Goal: Register for event/course

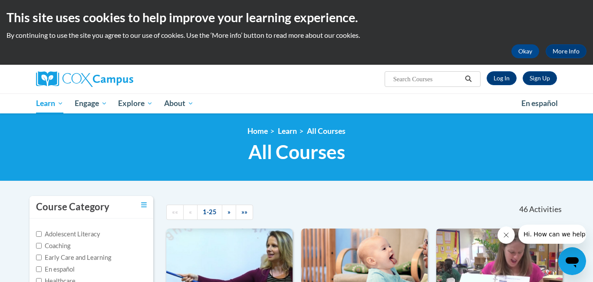
click at [391, 210] on div at bounding box center [382, 206] width 102 height 20
click at [396, 76] on input "Search..." at bounding box center [427, 79] width 69 height 10
type input "transforming storytime"
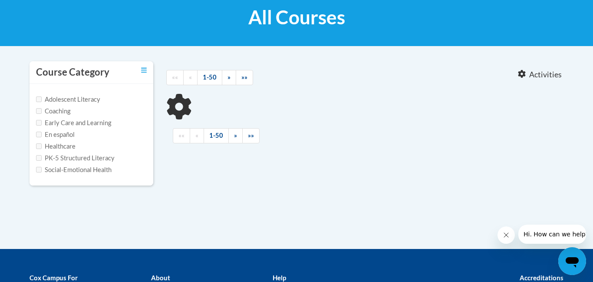
type input "transforming storytime"
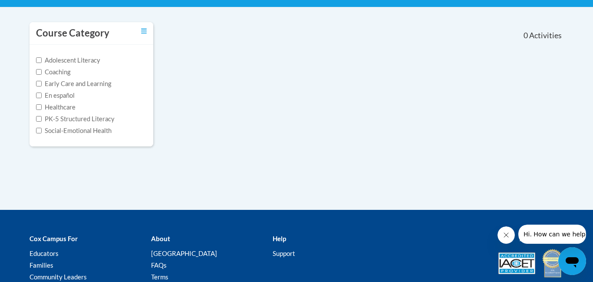
scroll to position [156, 0]
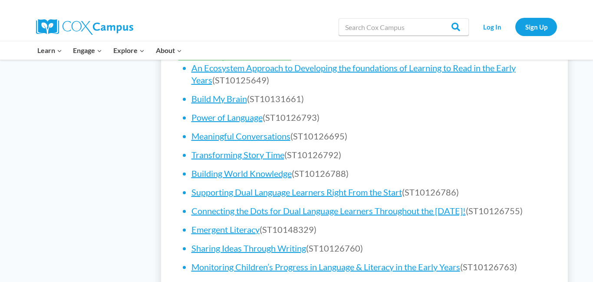
scroll to position [573, 0]
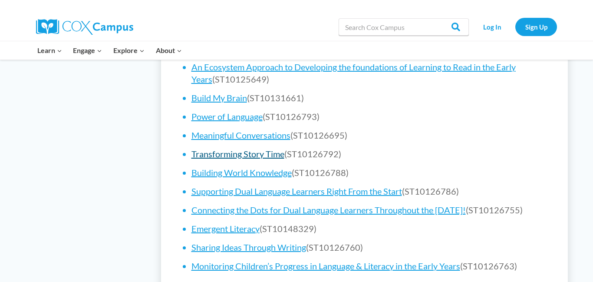
click at [273, 155] on link "Transforming Story Time" at bounding box center [237, 154] width 93 height 10
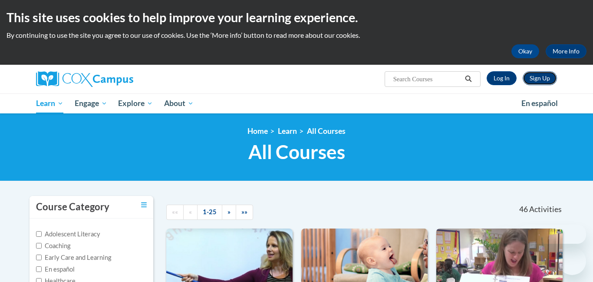
click at [549, 82] on link "Sign Up" at bounding box center [540, 78] width 34 height 14
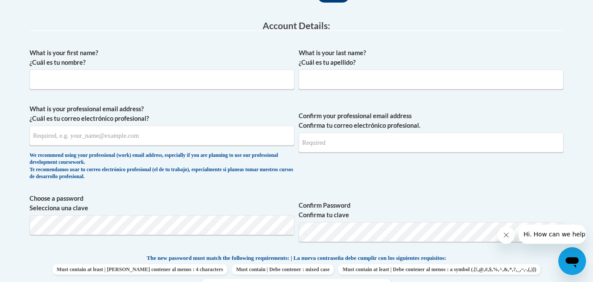
scroll to position [226, 0]
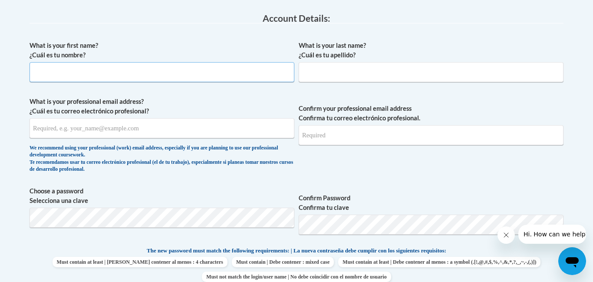
click at [211, 81] on input "What is your first name? ¿Cuál es tu nombre?" at bounding box center [162, 72] width 265 height 20
type input "[PERSON_NAME]"
type input "[EMAIL_ADDRESS][DOMAIN_NAME]"
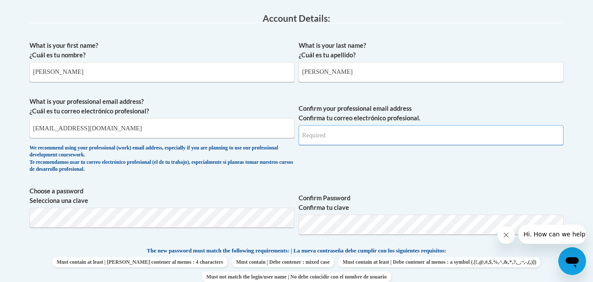
type input "[EMAIL_ADDRESS][DOMAIN_NAME]"
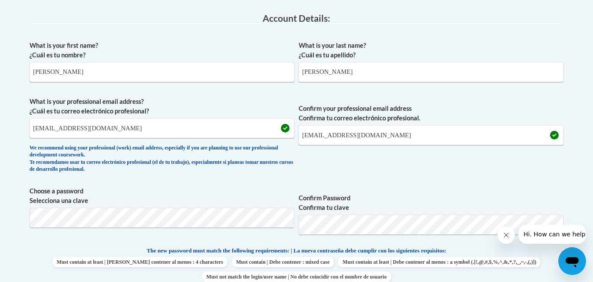
click at [394, 198] on label "Confirm Password Confirma tu clave" at bounding box center [431, 202] width 265 height 19
click at [535, 175] on span "Confirm your professional email address Confirma tu correo electrónico profesio…" at bounding box center [431, 137] width 265 height 80
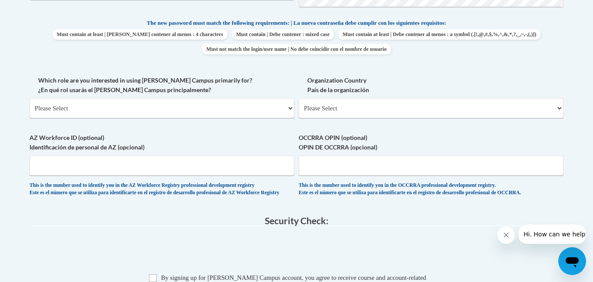
scroll to position [452, 0]
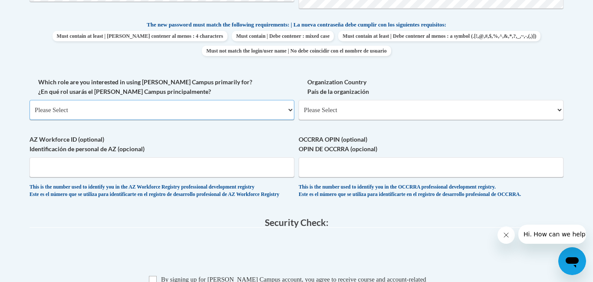
click at [261, 111] on select "Please Select College/University | Colegio/Universidad Community/Nonprofit Part…" at bounding box center [162, 110] width 265 height 20
select select "fbf2d438-af2f-41f8-98f1-81c410e29de3"
click at [30, 100] on select "Please Select College/University | Colegio/Universidad Community/Nonprofit Part…" at bounding box center [162, 110] width 265 height 20
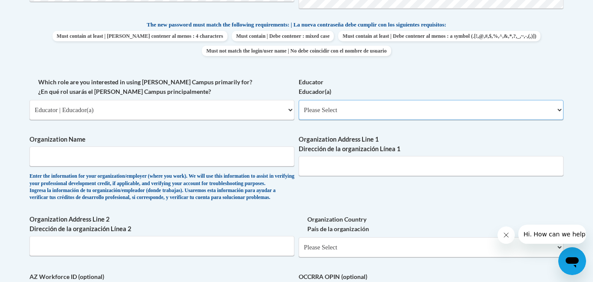
click at [388, 114] on select "Please Select Early Learning/Daycare Teacher/Family Home Care Provider | Maestr…" at bounding box center [431, 110] width 265 height 20
select select "5e2af403-4f2c-4e49-a02f-103e55d7b75b"
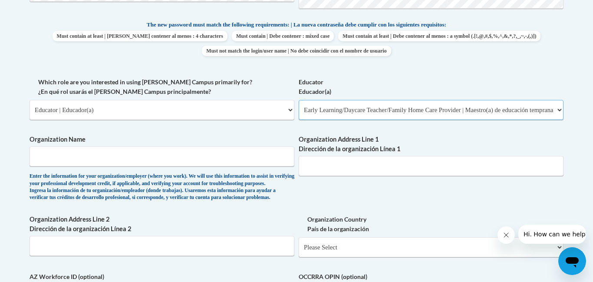
click at [299, 100] on select "Please Select Early Learning/Daycare Teacher/Family Home Care Provider | Maestr…" at bounding box center [431, 110] width 265 height 20
click at [248, 161] on input "Organization Name" at bounding box center [162, 156] width 265 height 20
type input "Here For You"
click at [371, 162] on input "Organization Address Line 1 Dirección de la organización Línea 1" at bounding box center [431, 166] width 265 height 20
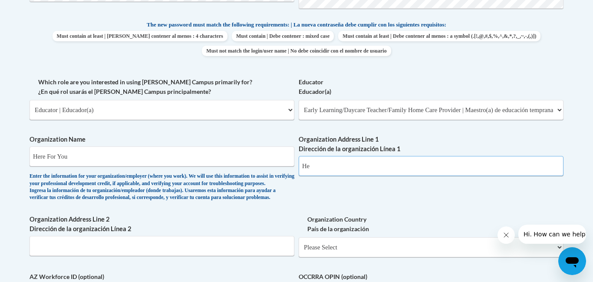
type input "H"
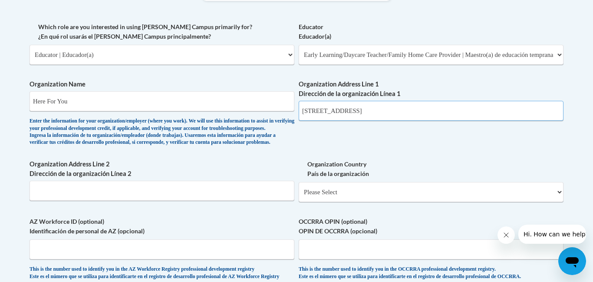
scroll to position [508, 0]
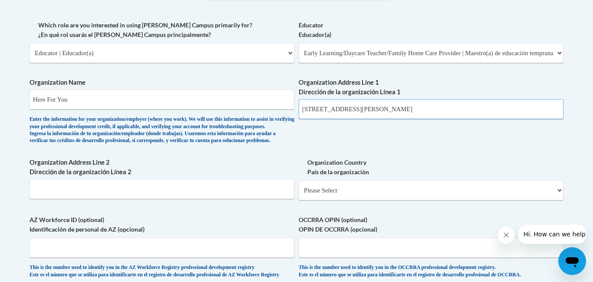
type input "3775 Wales Ave NW, Massillon, OH 44646"
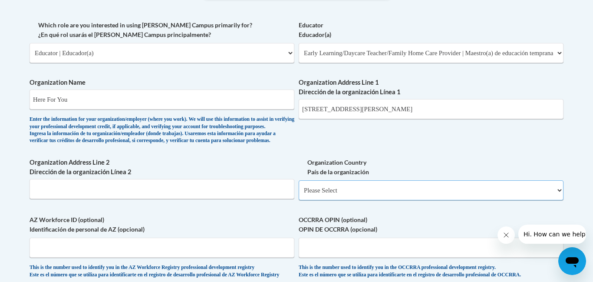
click at [448, 200] on select "Please Select United States | Estados Unidos Outside of the United States | Fue…" at bounding box center [431, 190] width 265 height 20
select select "ad49bcad-a171-4b2e-b99c-48b446064914"
click at [299, 194] on select "Please Select United States | Estados Unidos Outside of the United States | Fue…" at bounding box center [431, 190] width 265 height 20
select select
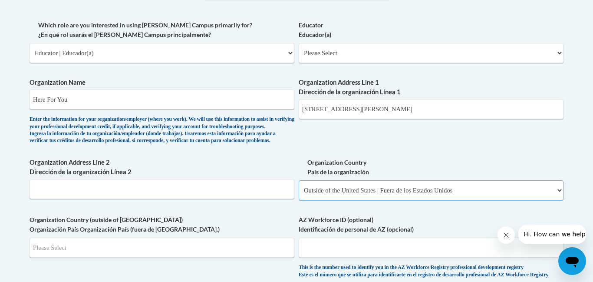
select select "ad49bcad-a171-4b2e-b99c-48b446064914"
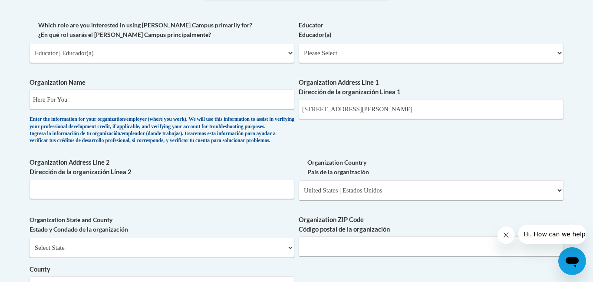
click at [438, 161] on div "What is your first name? ¿Cuál es tu nombre? Richelle What is your last name? ¿…" at bounding box center [297, 69] width 534 height 630
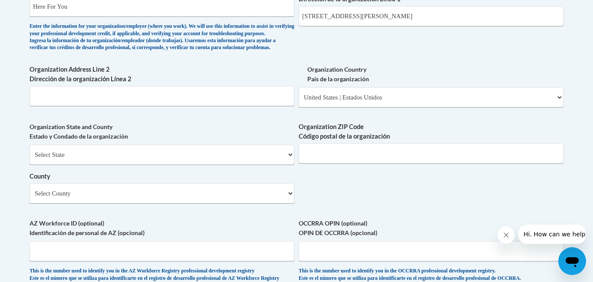
scroll to position [604, 0]
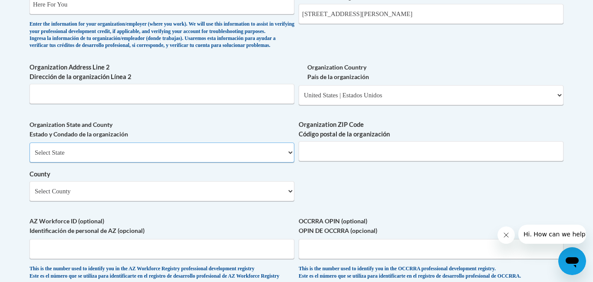
click at [39, 162] on select "Select State Alabama Alaska Arizona Arkansas California Colorado Connecticut De…" at bounding box center [162, 152] width 265 height 20
select select "Ohio"
click at [30, 157] on select "Select State Alabama Alaska Arizona Arkansas California Colorado Connecticut De…" at bounding box center [162, 152] width 265 height 20
click at [377, 161] on input "Organization ZIP Code Código postal de la organización" at bounding box center [431, 151] width 265 height 20
type input "44646"
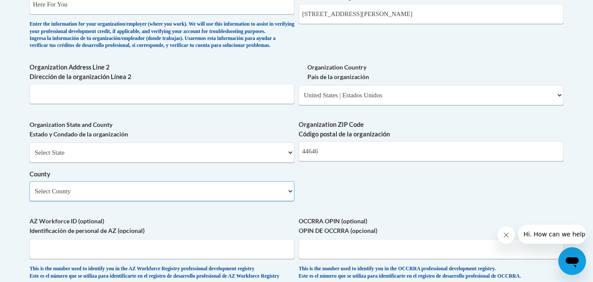
click at [258, 201] on select "Select County Adams Allen Ashland Ashtabula Athens Auglaize Belmont Brown Butle…" at bounding box center [162, 191] width 265 height 20
select select "Stark"
click at [30, 195] on select "Select County Adams Allen Ashland Ashtabula Athens Auglaize Belmont Brown Butle…" at bounding box center [162, 191] width 265 height 20
click at [336, 255] on input "OCCRRA OPIN (optional) OPIN DE OCCRRA (opcional)" at bounding box center [431, 249] width 265 height 20
type input "11304016"
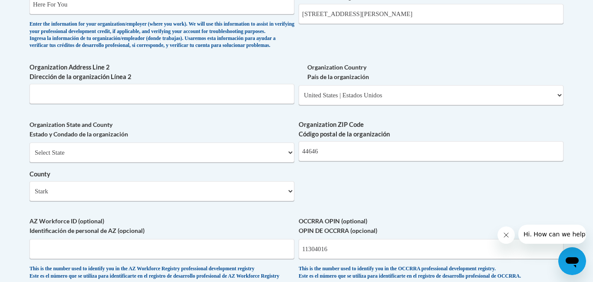
click at [574, 186] on body "This site uses cookies to help improve your learning experience. By continuing …" at bounding box center [296, 43] width 593 height 1294
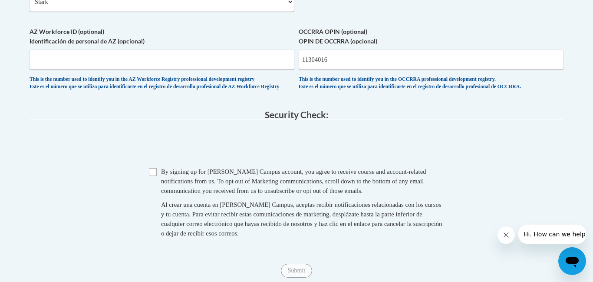
scroll to position [812, 0]
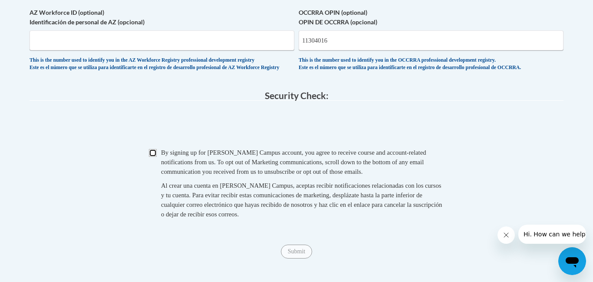
click at [151, 157] on input "Checkbox" at bounding box center [153, 153] width 8 height 8
checkbox input "true"
click at [286, 258] on input "Submit" at bounding box center [296, 251] width 31 height 14
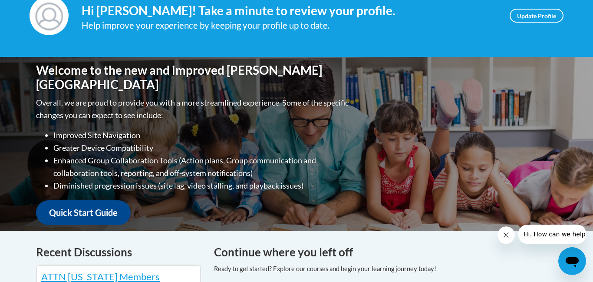
scroll to position [156, 0]
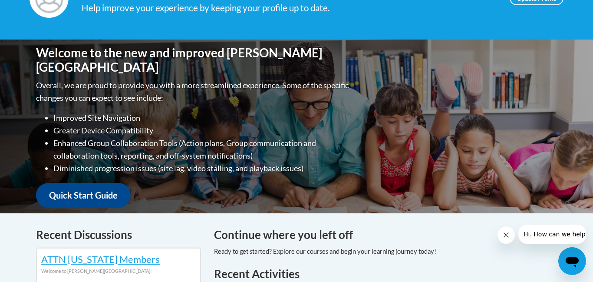
click at [402, 230] on h4 "Continue where you left off" at bounding box center [385, 234] width 343 height 17
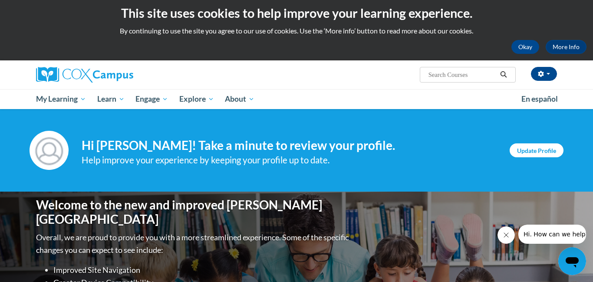
scroll to position [0, 0]
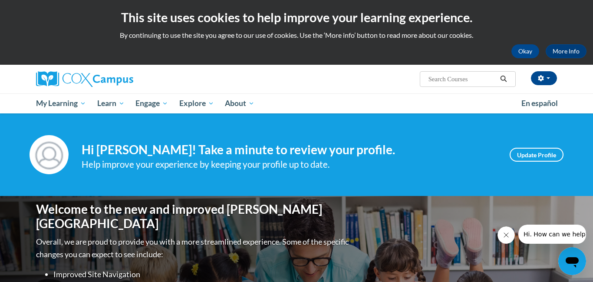
click at [470, 83] on input "Search..." at bounding box center [462, 79] width 69 height 10
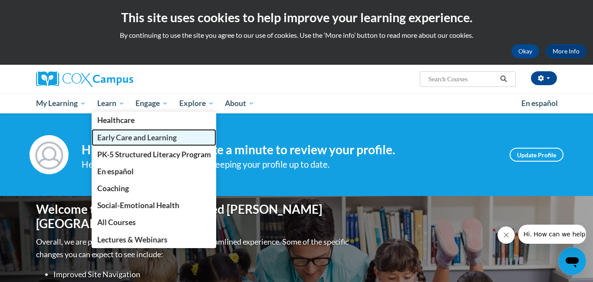
click at [117, 136] on span "Early Care and Learning" at bounding box center [136, 137] width 79 height 9
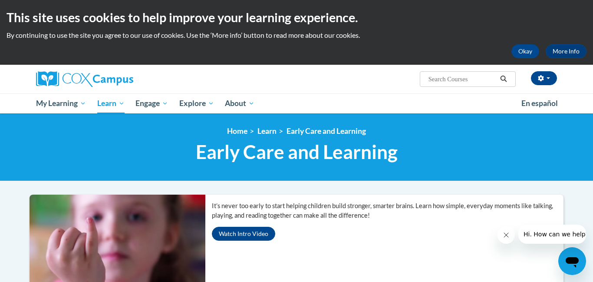
click at [337, 99] on ul "My Learning My Learning My Course Progress Certificates My Action Plans Group D…" at bounding box center [272, 103] width 485 height 20
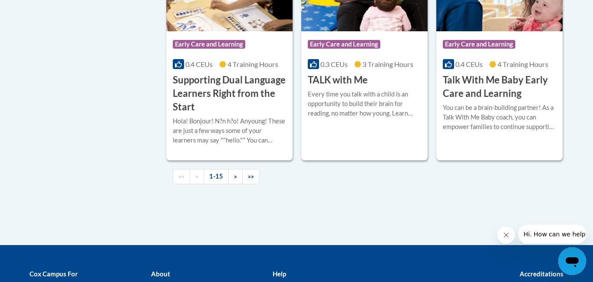
scroll to position [1355, 0]
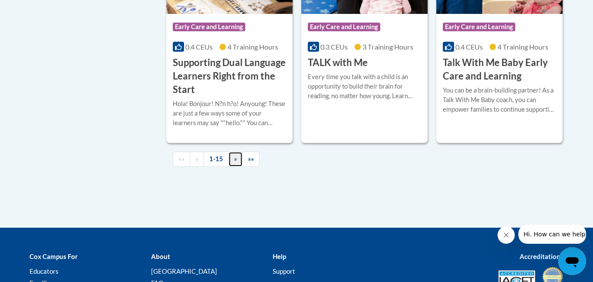
click at [239, 167] on link "»" at bounding box center [235, 159] width 14 height 15
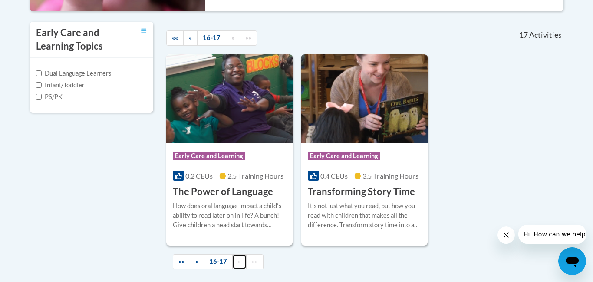
scroll to position [268, 0]
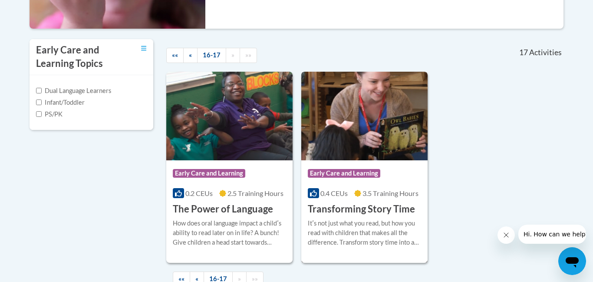
click at [377, 196] on span "3.5 Training Hours" at bounding box center [391, 193] width 56 height 8
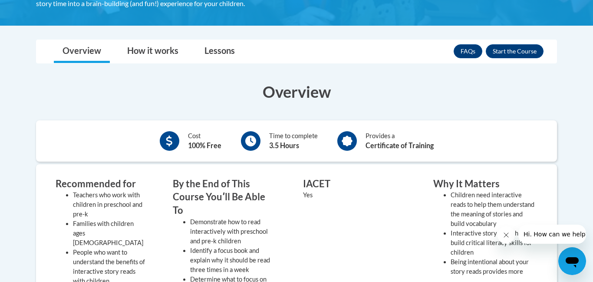
scroll to position [191, 0]
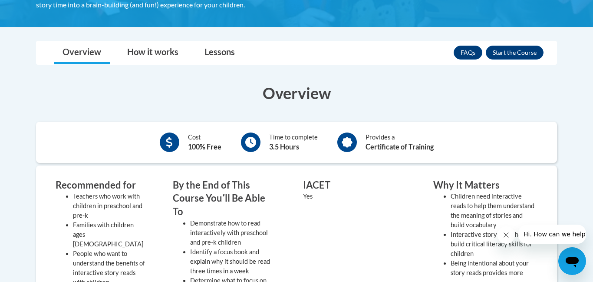
click at [487, 80] on div "Overview Cost 100% Free Time to complete 3.5 Hours Provides a Certificate of Tr…" at bounding box center [297, 273] width 534 height 400
